Goal: Task Accomplishment & Management: Use online tool/utility

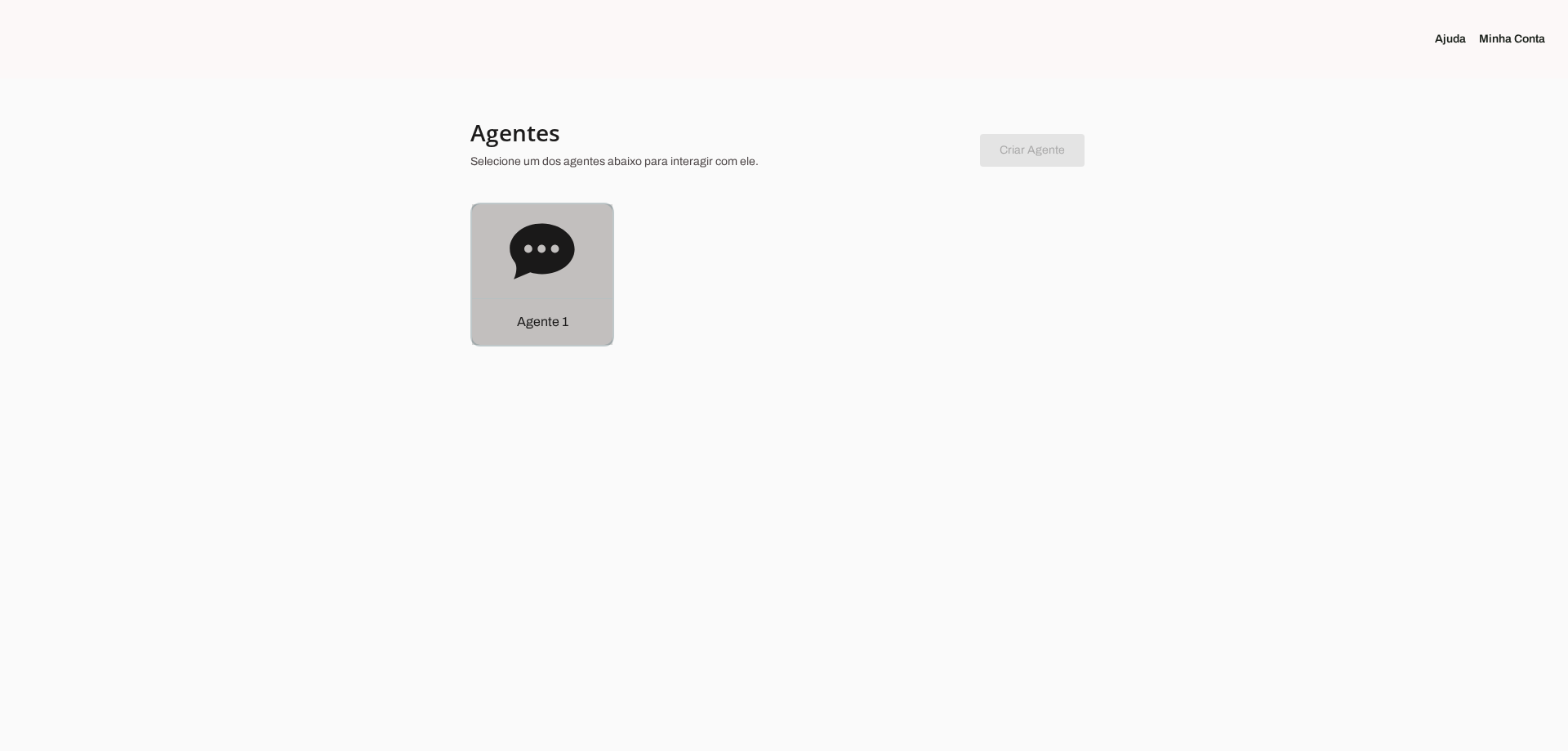
click at [550, 246] on icon at bounding box center [541, 251] width 64 height 56
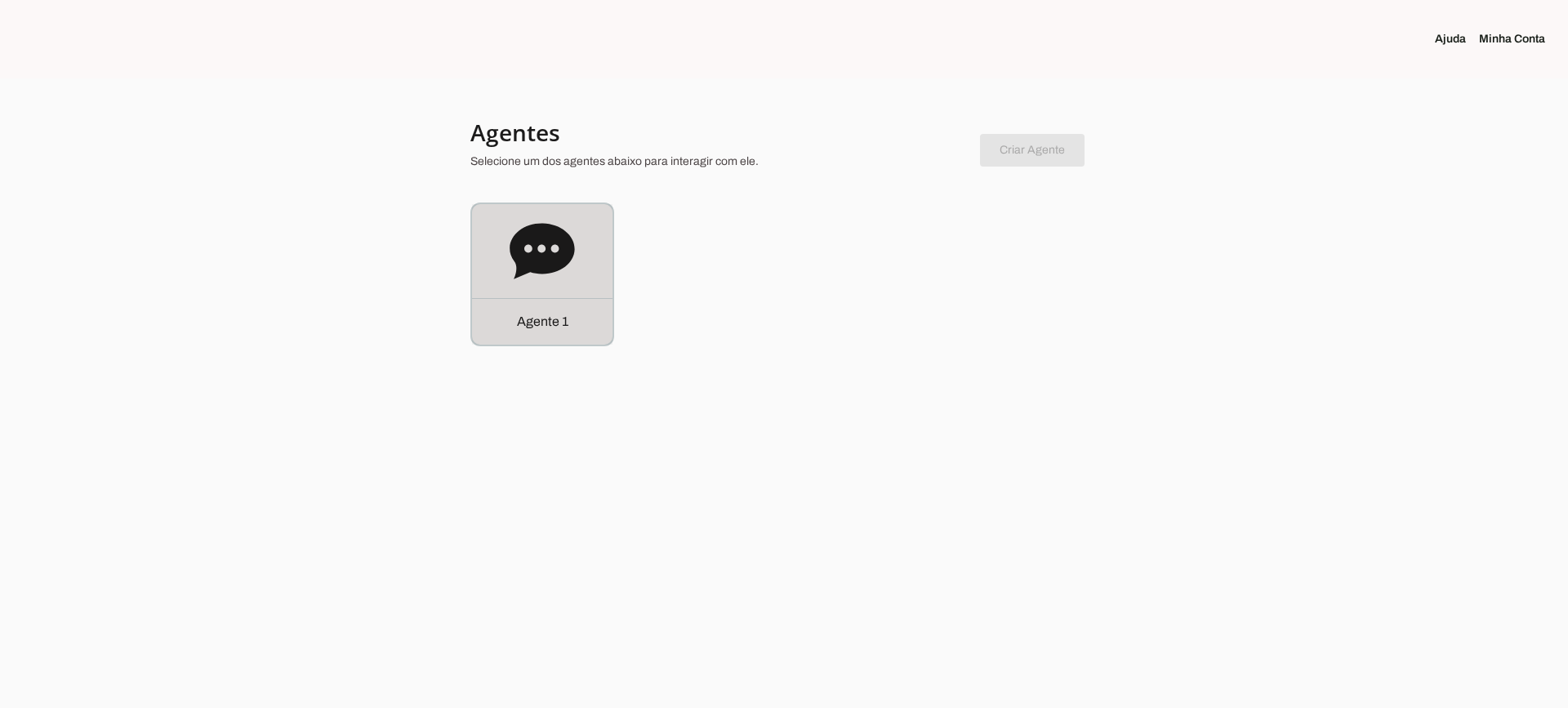
click at [524, 265] on icon at bounding box center [541, 251] width 64 height 56
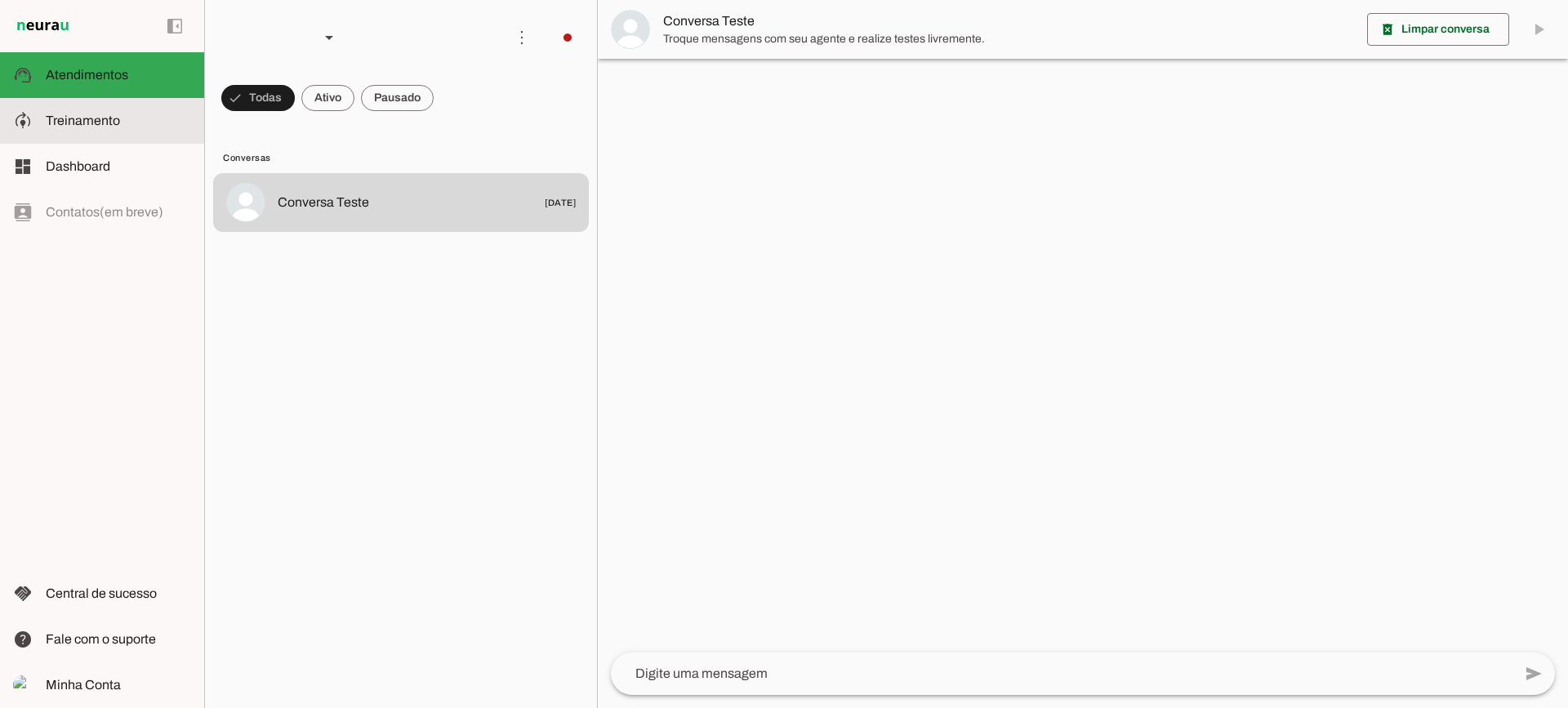
click at [127, 122] on slot at bounding box center [118, 120] width 145 height 20
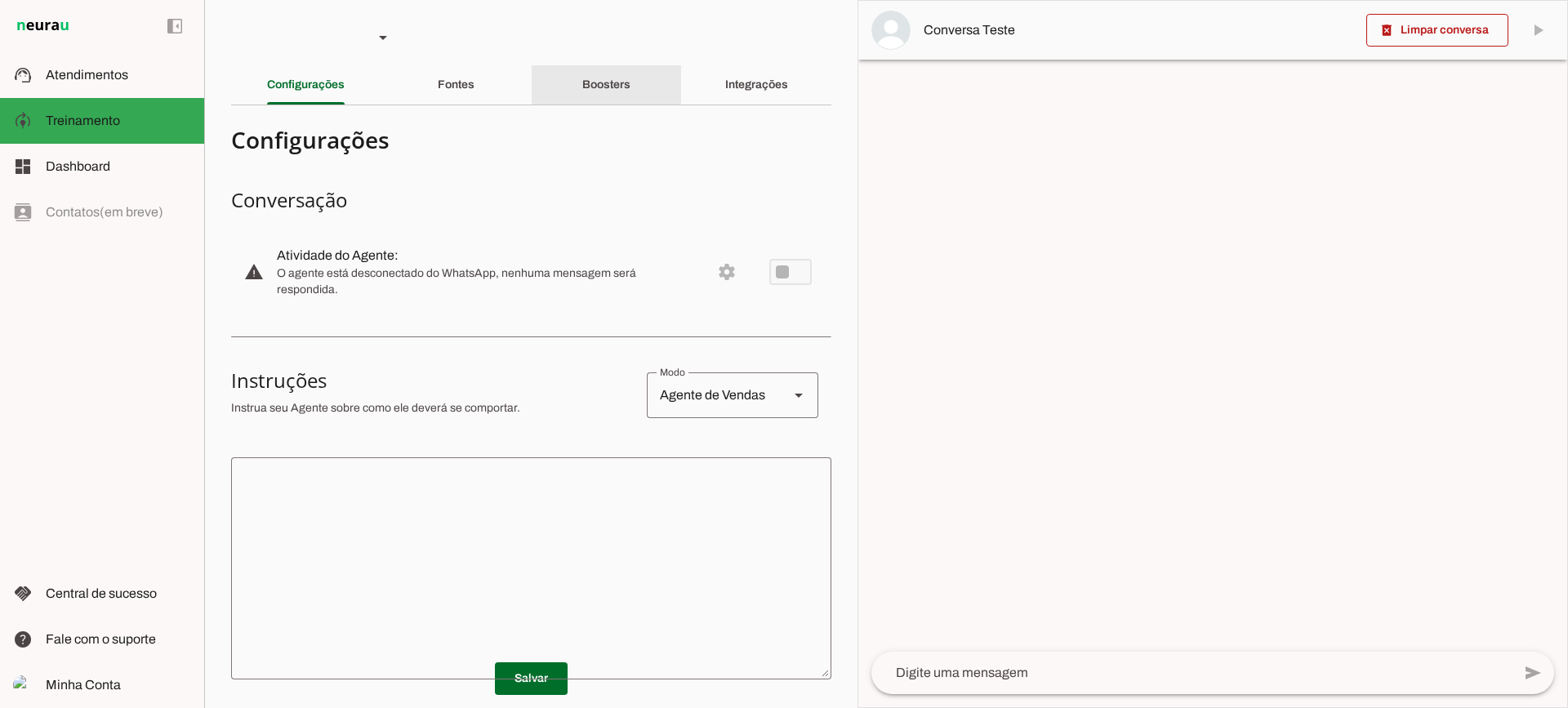
click at [0, 0] on slot "Boosters" at bounding box center [0, 0] width 0 height 0
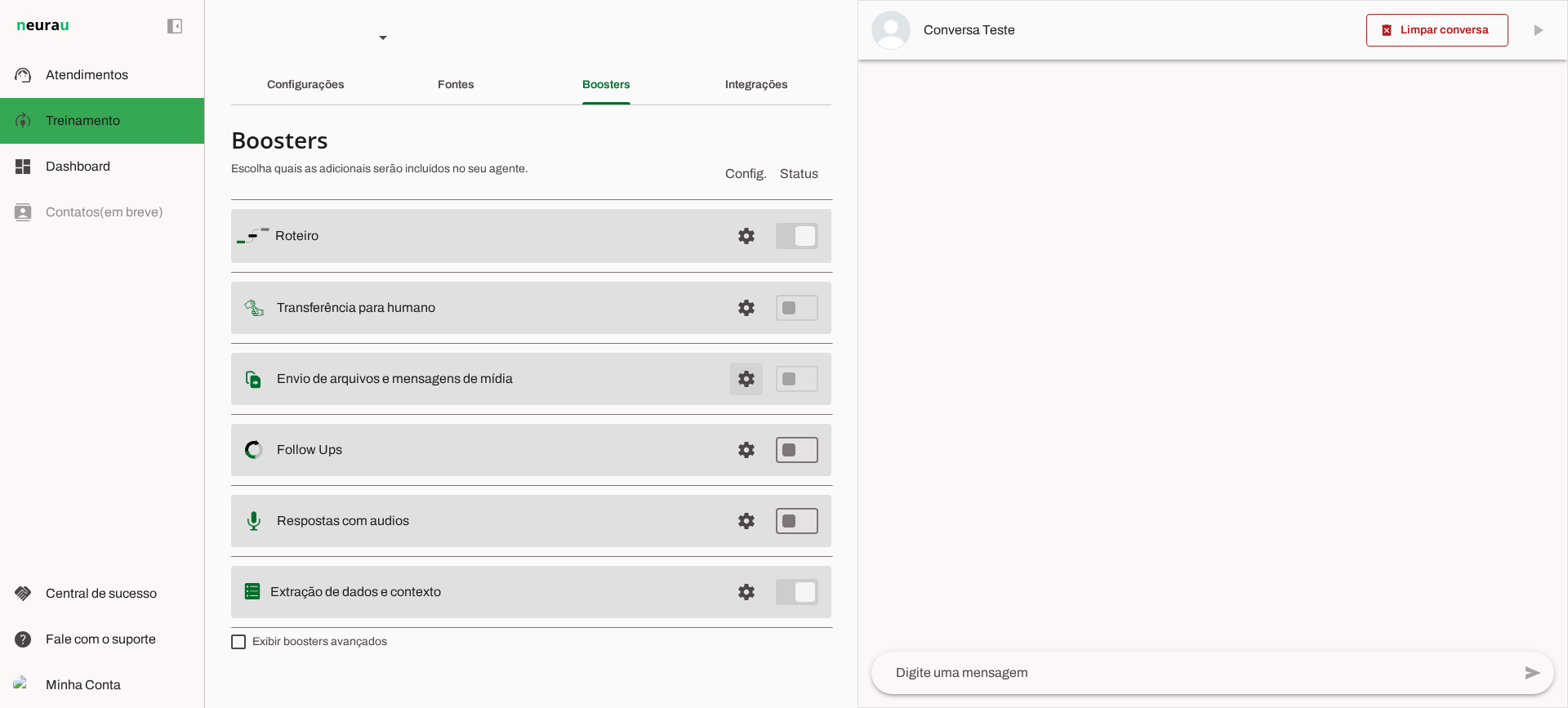
click at [755, 256] on span at bounding box center [746, 236] width 40 height 40
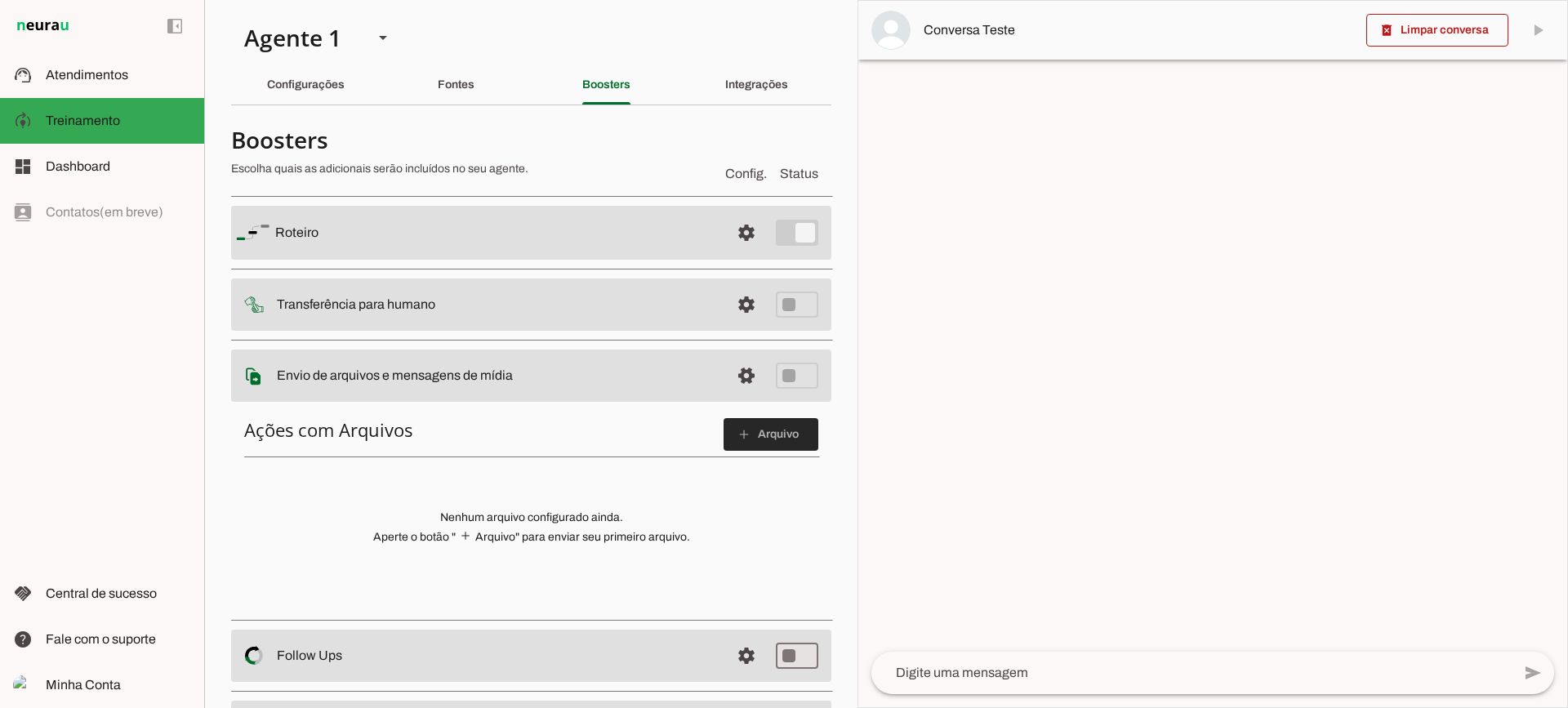
click at [747, 447] on span at bounding box center [770, 435] width 94 height 40
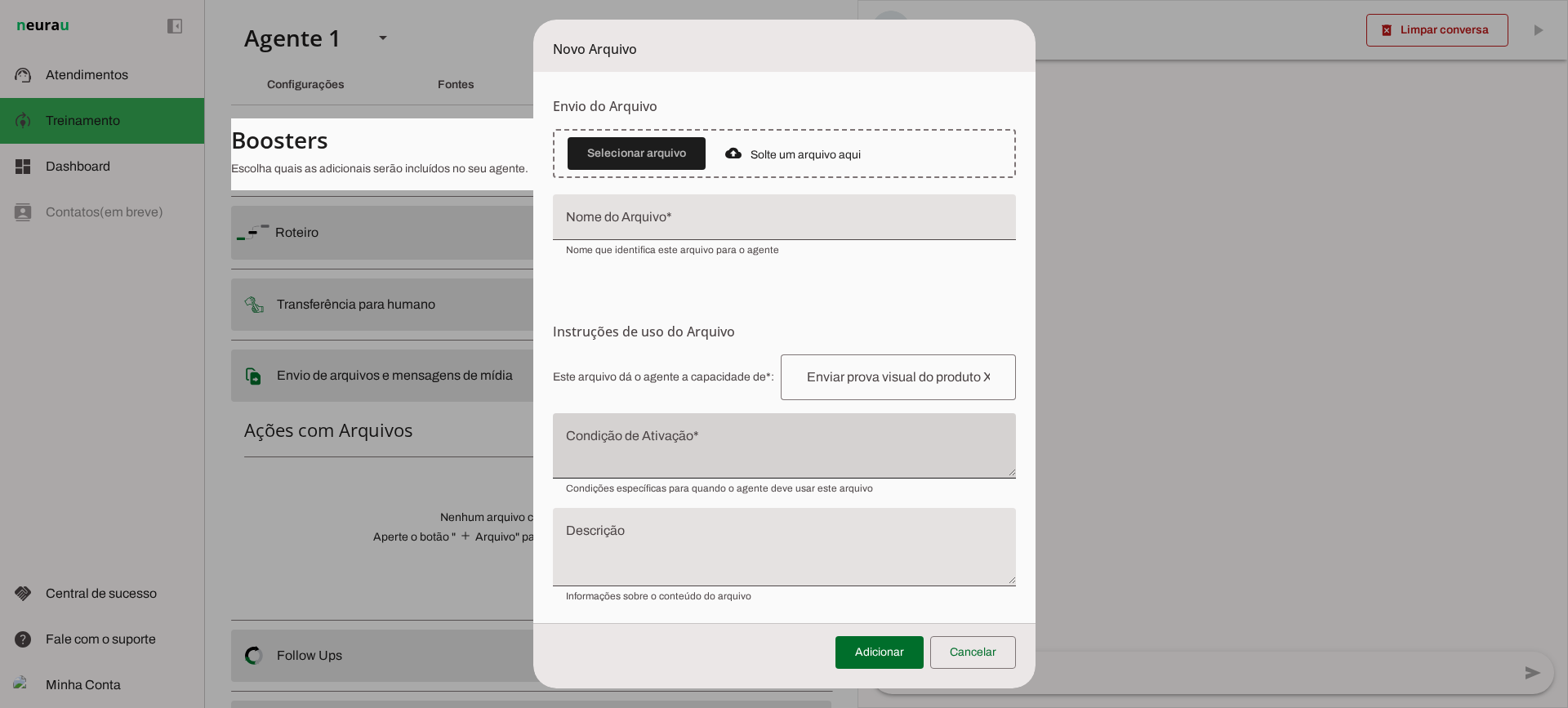
click at [635, 429] on div at bounding box center [784, 446] width 463 height 65
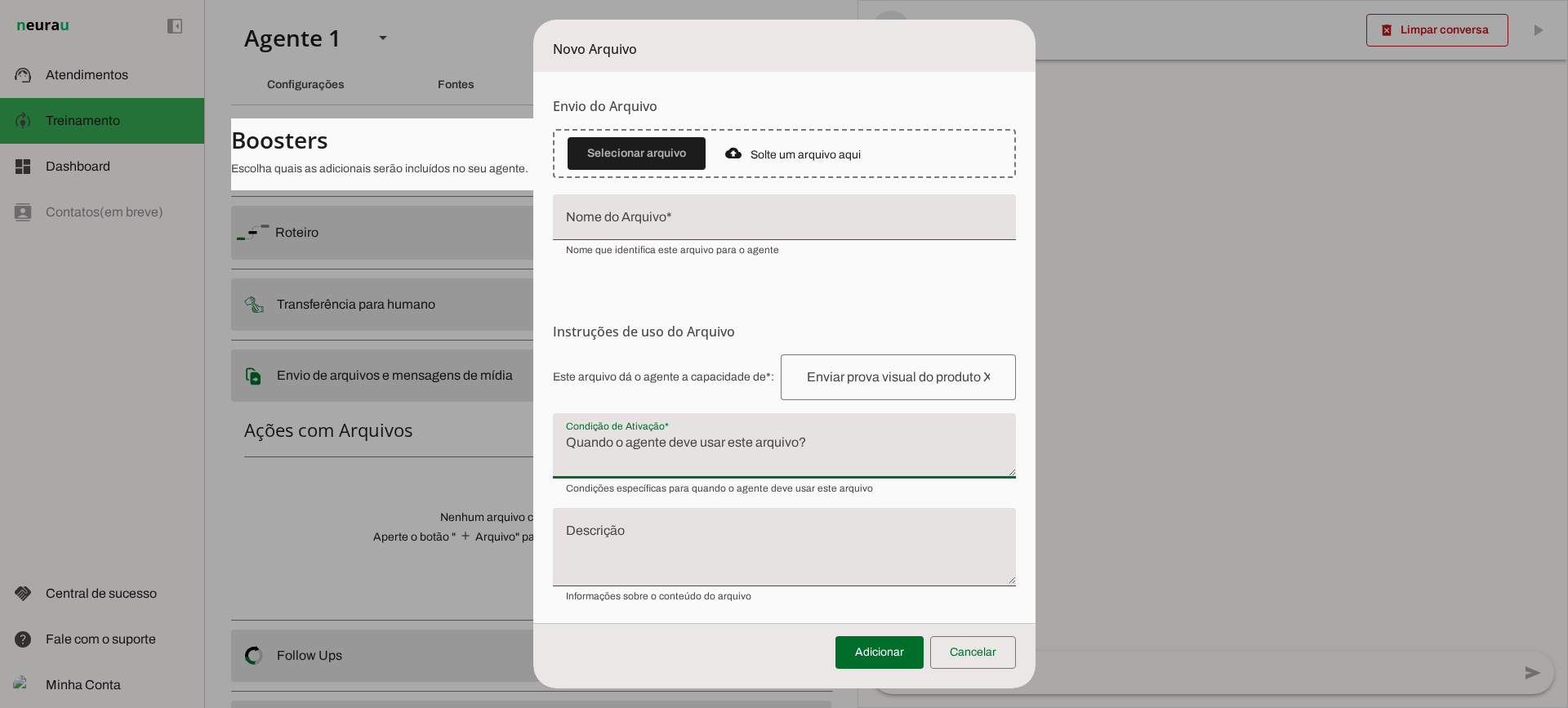
click at [666, 458] on textarea "Condição de Ativação" at bounding box center [784, 453] width 463 height 40
click at [976, 656] on span at bounding box center [973, 653] width 86 height 40
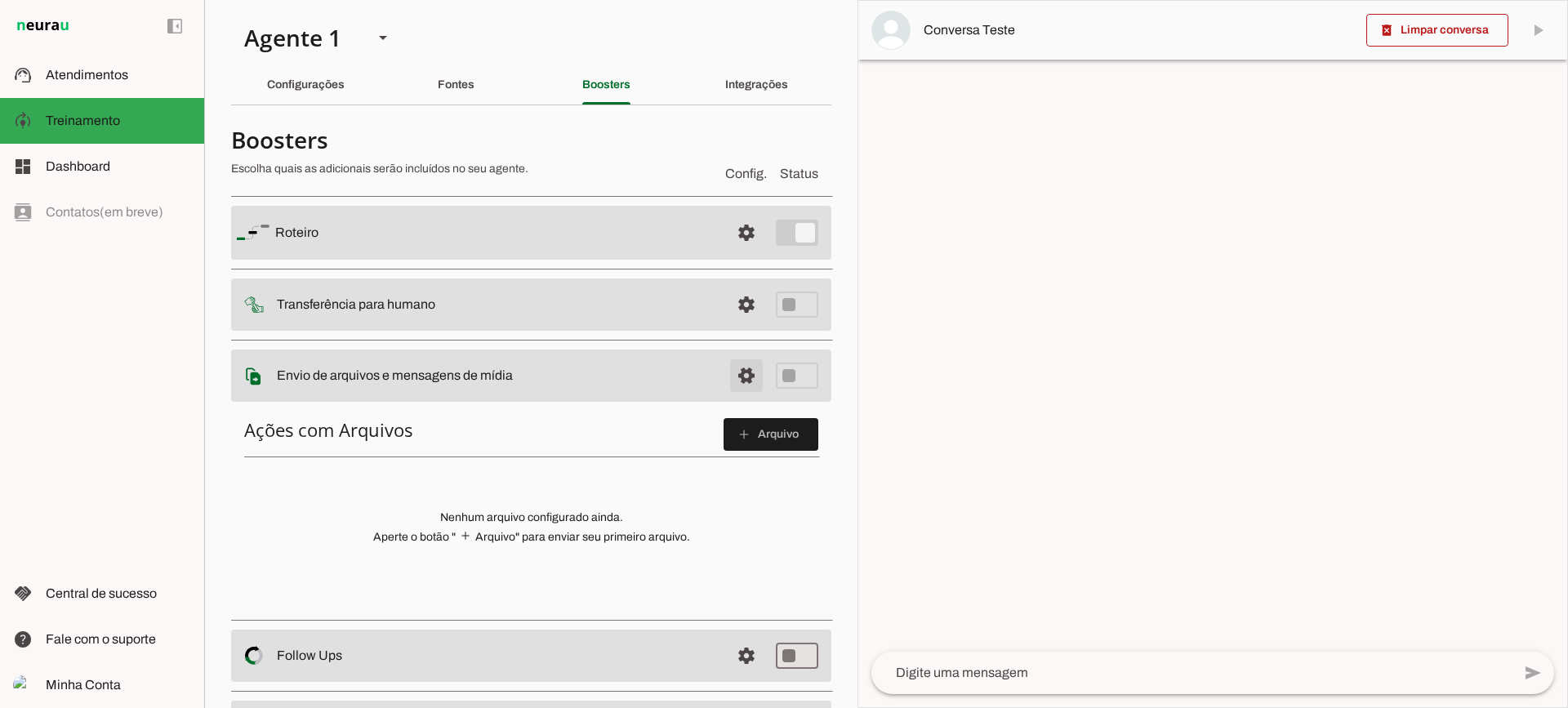
click at [726, 253] on span at bounding box center [746, 233] width 40 height 40
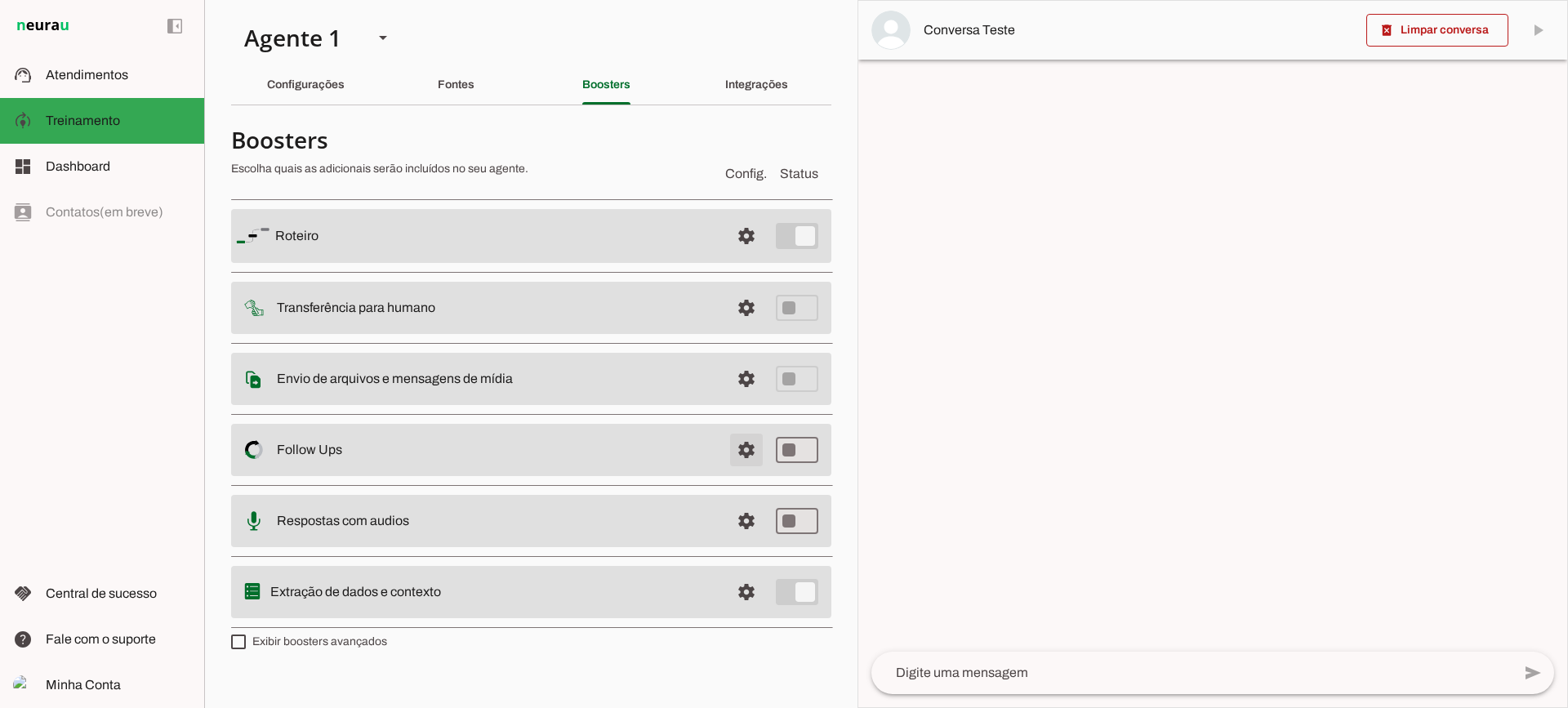
click at [756, 256] on span at bounding box center [746, 236] width 40 height 40
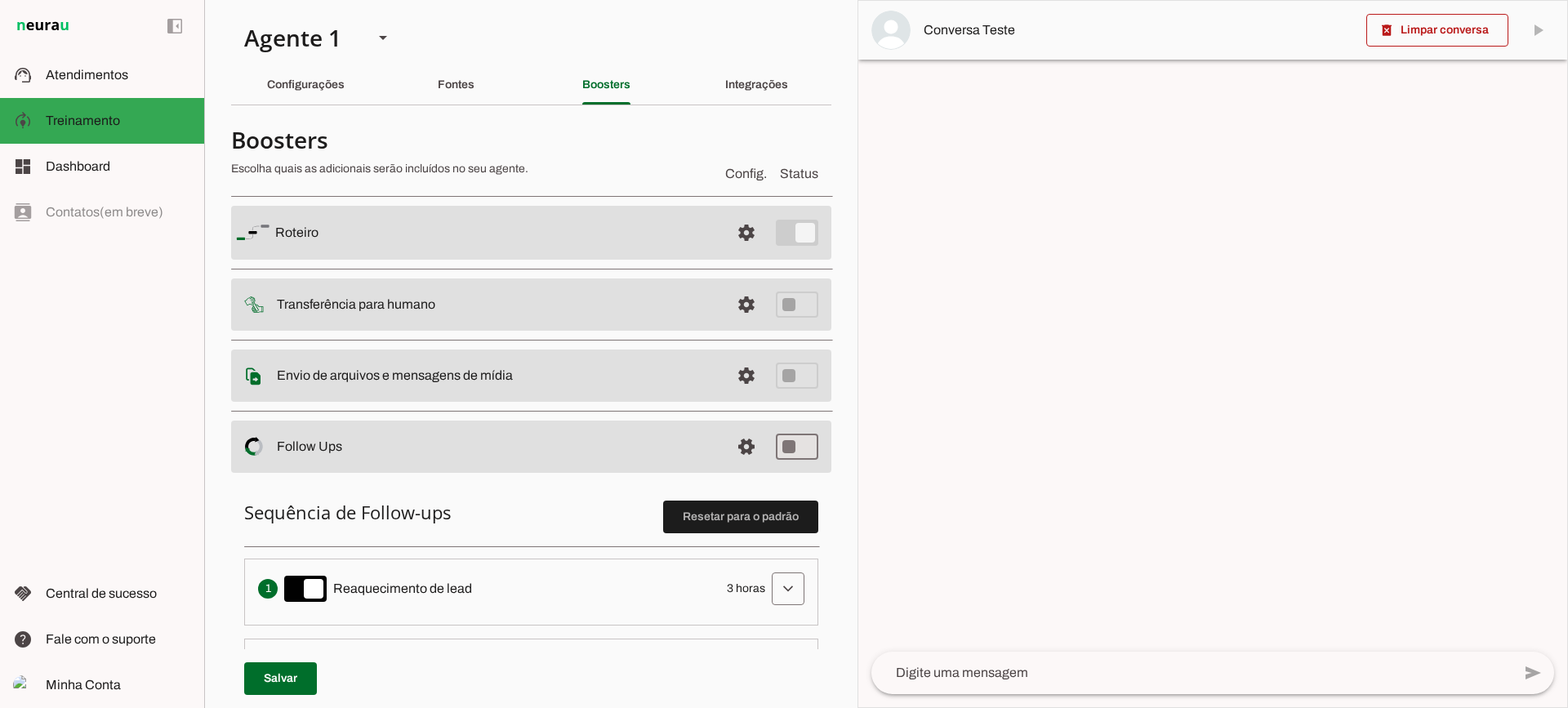
scroll to position [327, 0]
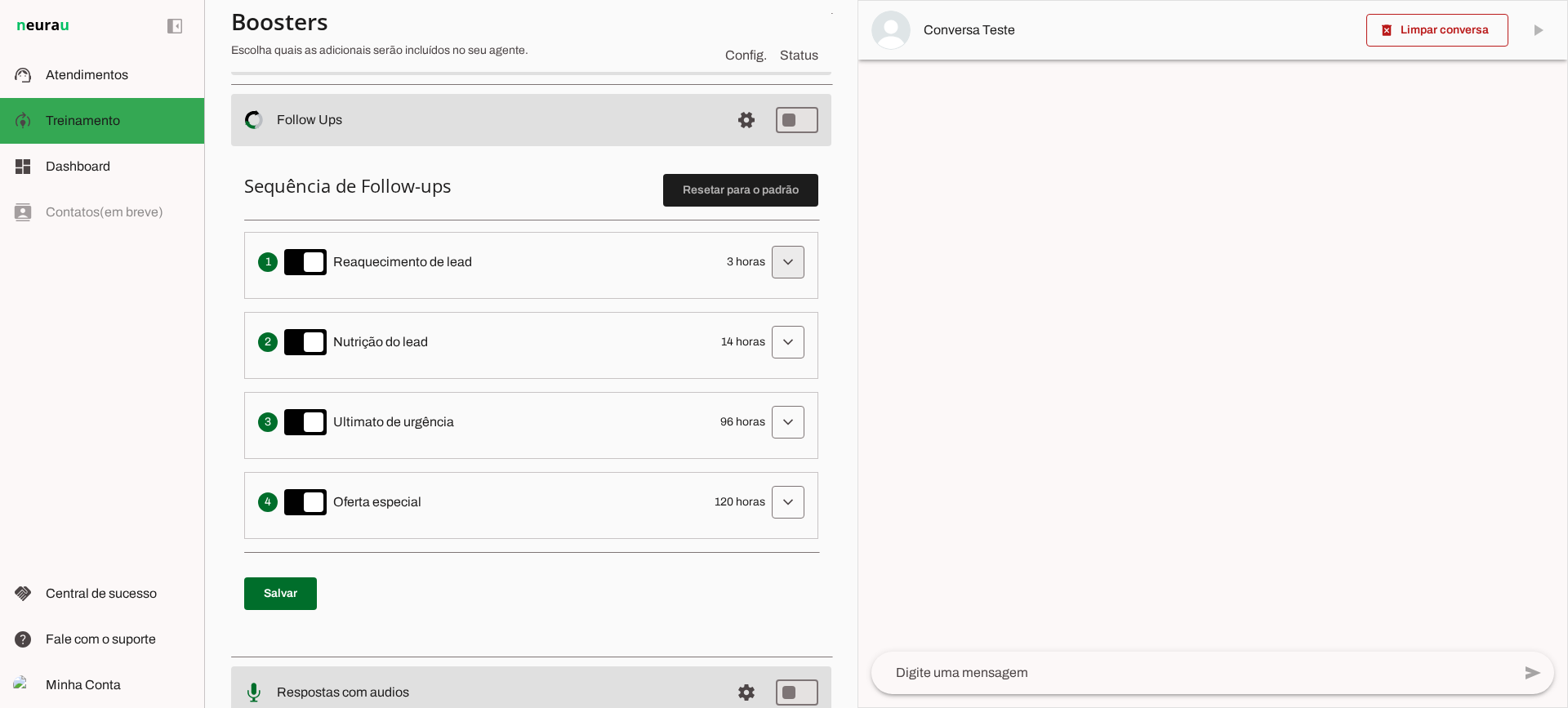
click at [770, 253] on span at bounding box center [788, 262] width 40 height 40
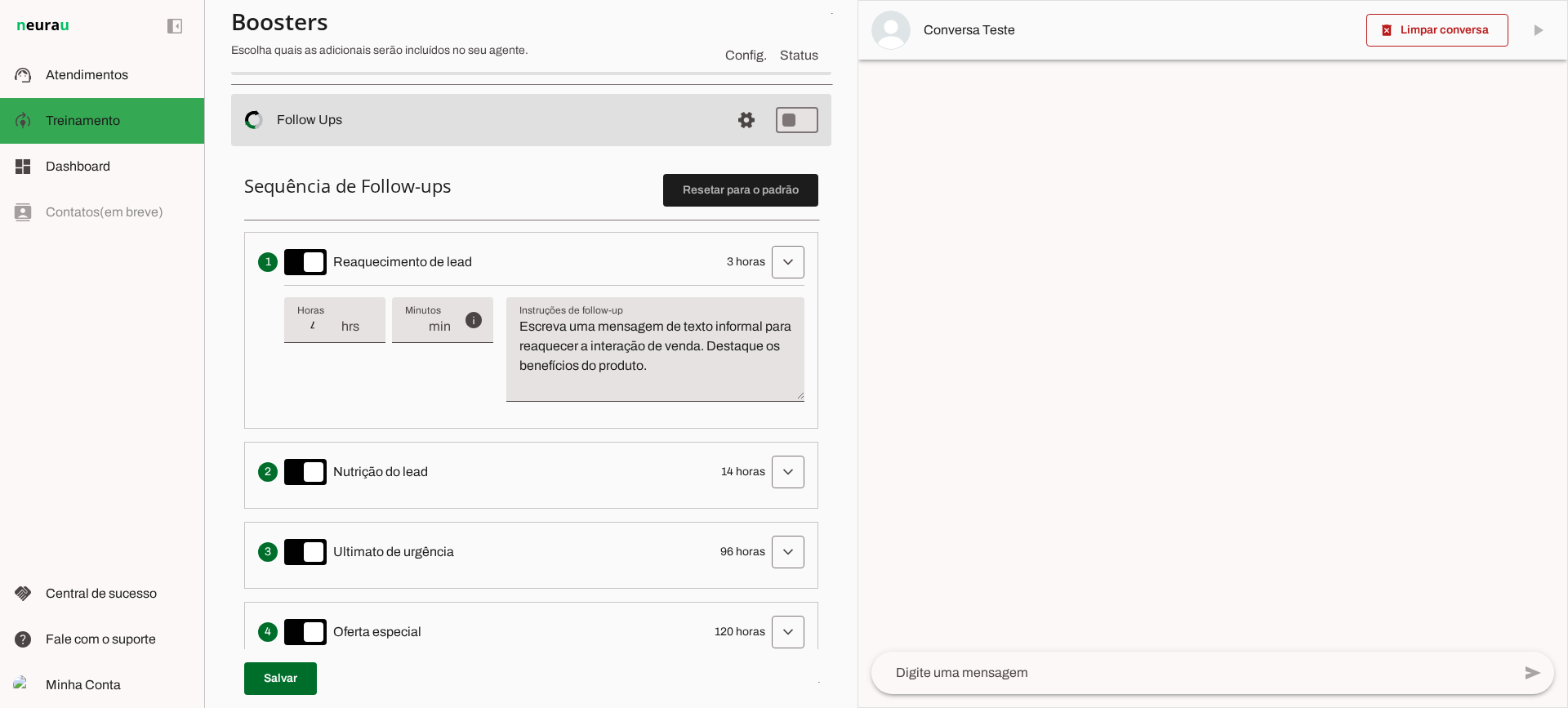
type input "4"
type md-filled-text-field "4"
click at [333, 322] on input "4" at bounding box center [318, 327] width 42 height 20
type input "5"
type md-filled-text-field "5"
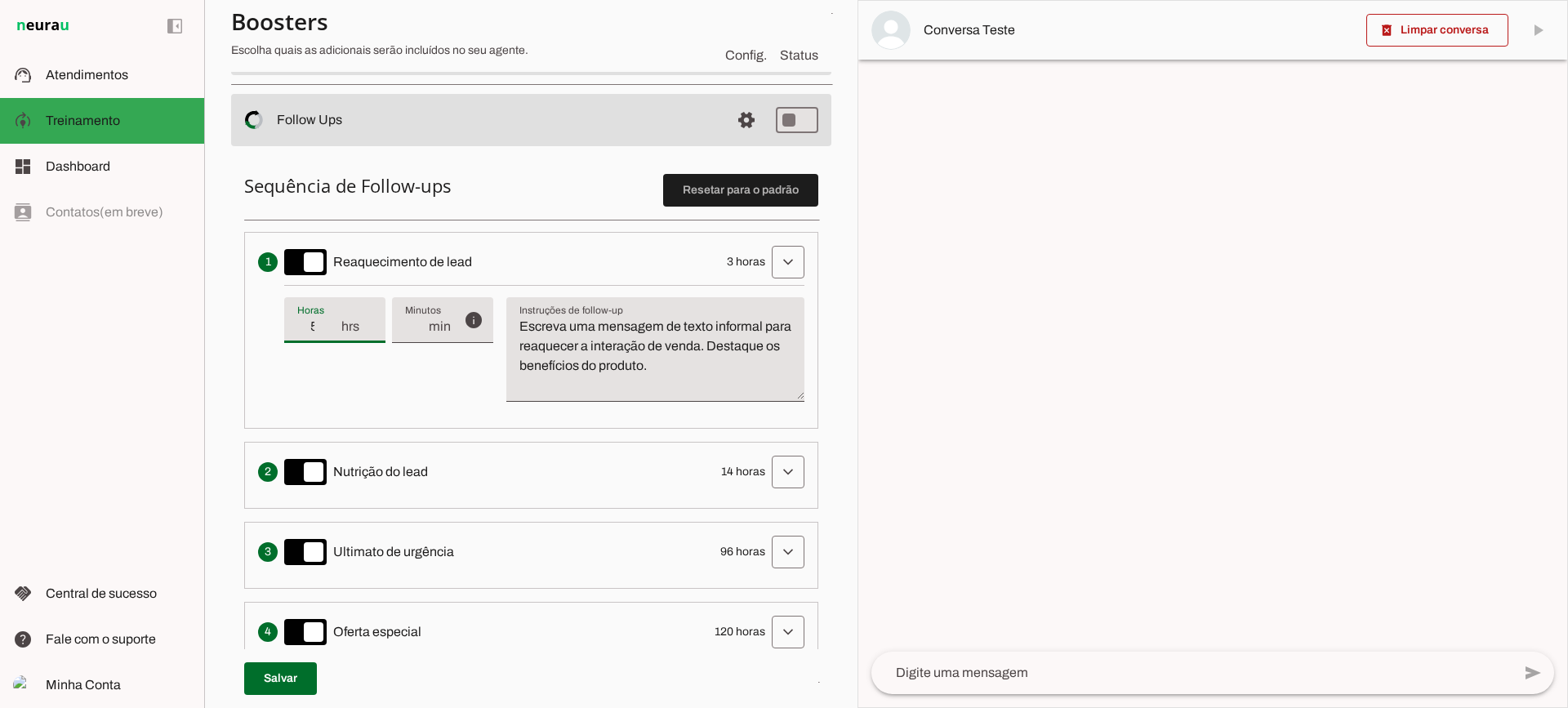
click at [333, 322] on input "5" at bounding box center [318, 327] width 42 height 20
type input "4"
type md-filled-text-field "4"
click at [333, 332] on input "4" at bounding box center [318, 327] width 42 height 20
type input "3"
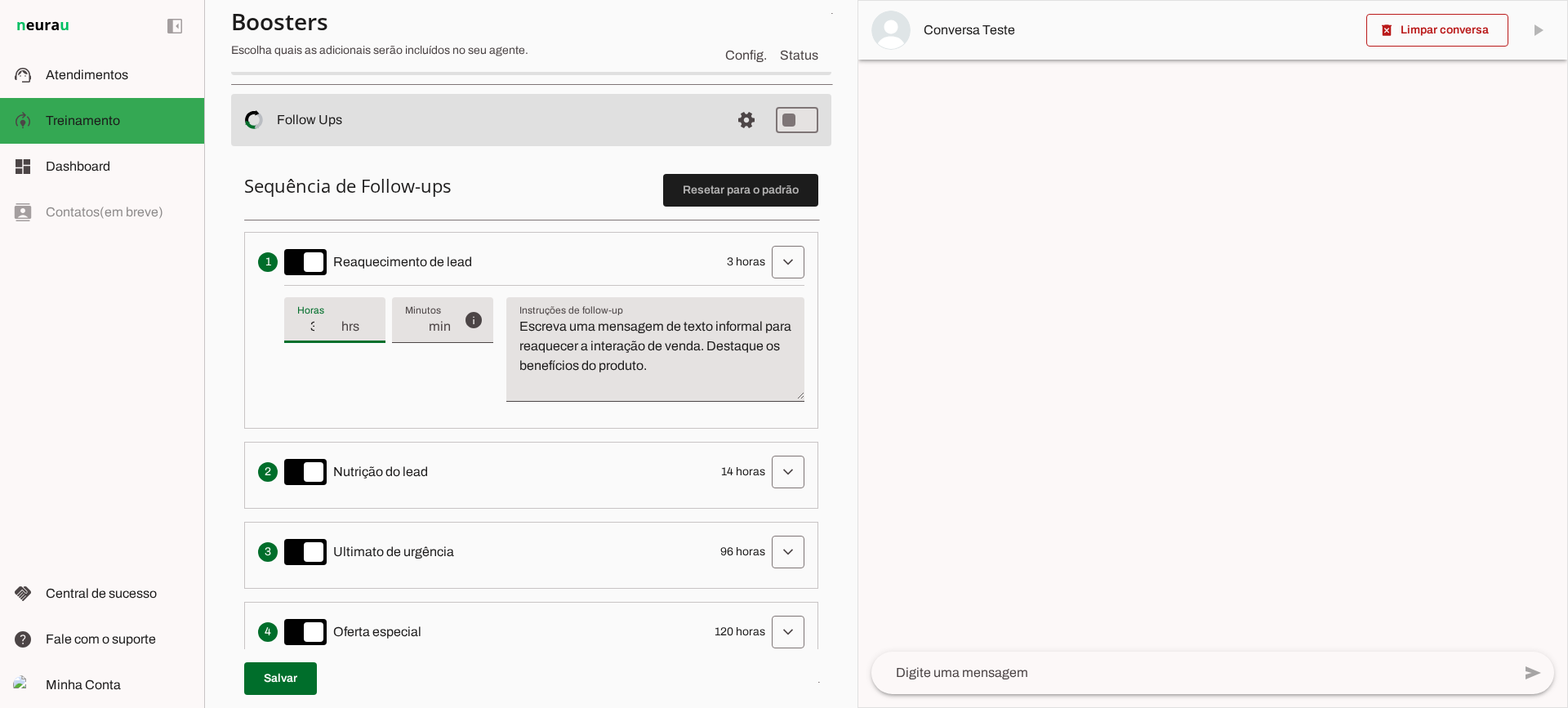
type md-filled-text-field "3"
click at [333, 332] on input "3" at bounding box center [318, 327] width 42 height 20
click at [605, 357] on textarea "Escreva uma mensagem de texto informal para reaquecer a interação de venda. Des…" at bounding box center [654, 356] width 298 height 78
drag, startPoint x: 745, startPoint y: 367, endPoint x: 507, endPoint y: 259, distance: 261.4
click at [507, 259] on li "Envia uma mensagem para reengajar leads que pararam de responder, incentivando-…" at bounding box center [531, 330] width 574 height 197
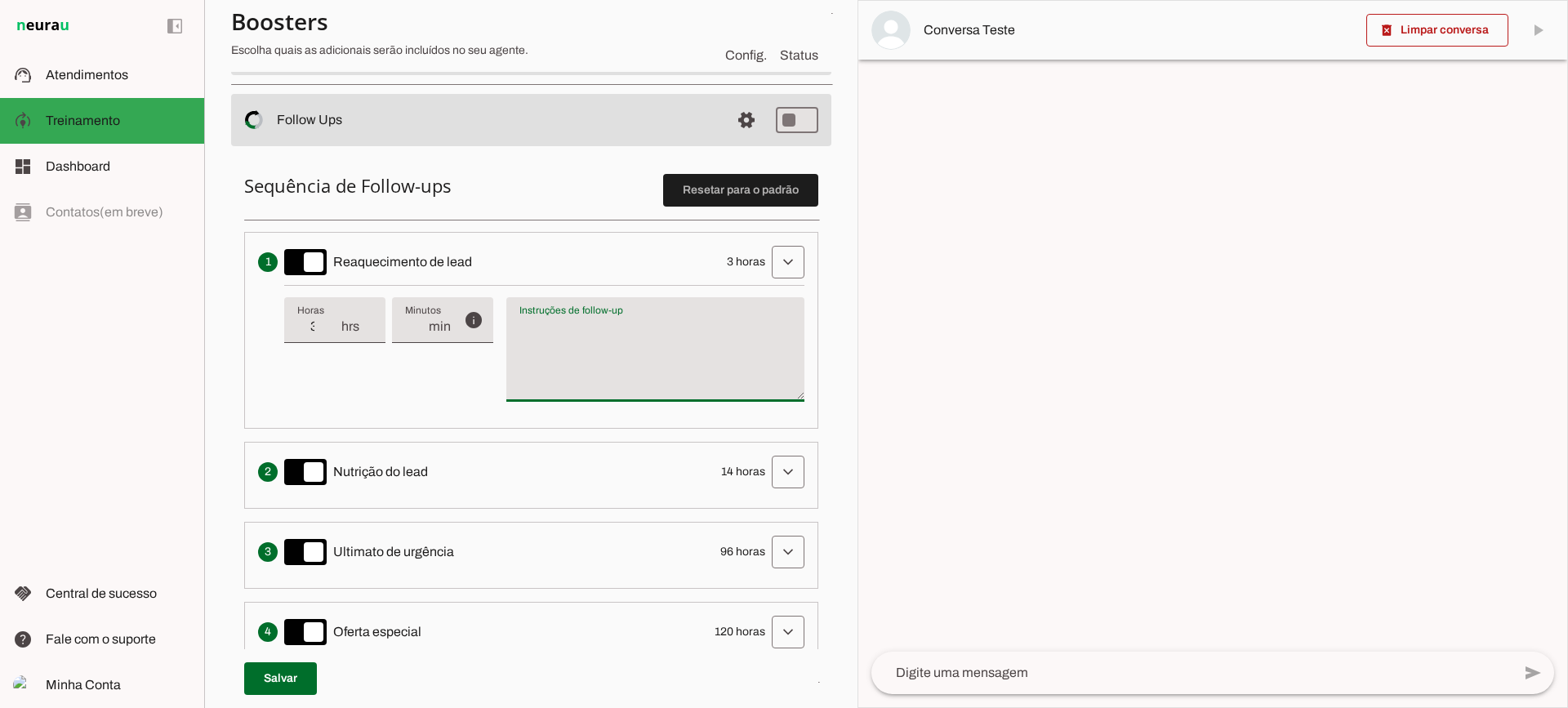
type textarea "Escreva uma mensagem de texto informal para reaquecer a interação de venda. Des…"
